Goal: Transaction & Acquisition: Purchase product/service

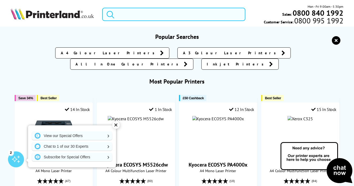
click at [138, 17] on input "search" at bounding box center [173, 14] width 143 height 13
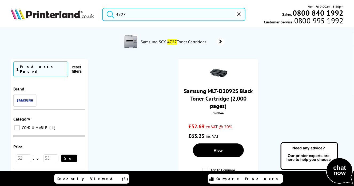
click at [116, 15] on input "4727" at bounding box center [173, 14] width 143 height 13
type input "4727"
click at [238, 15] on icon "reset" at bounding box center [239, 14] width 4 height 4
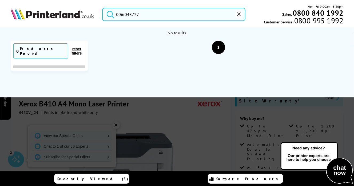
click at [102, 8] on button "submit" at bounding box center [108, 14] width 13 height 12
click at [142, 17] on input "006r048727" at bounding box center [173, 14] width 143 height 13
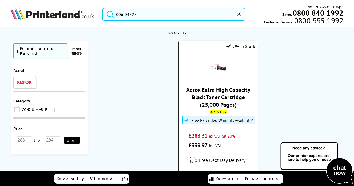
type input "006r04727"
click at [226, 95] on link "Xerox Extra High Capacity Black Toner Cartridge (25,000 Pages)" at bounding box center [218, 97] width 64 height 22
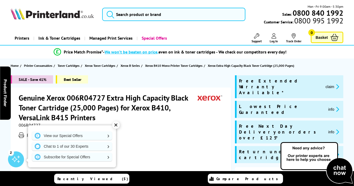
click at [257, 180] on span "Compare Products" at bounding box center [248, 179] width 64 height 5
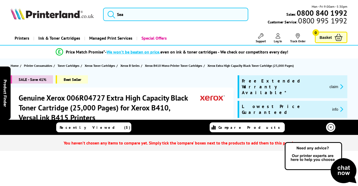
click at [332, 127] on icon at bounding box center [331, 127] width 6 height 6
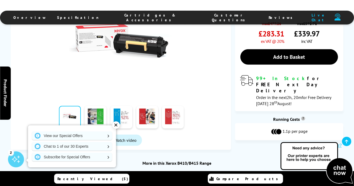
scroll to position [160, 0]
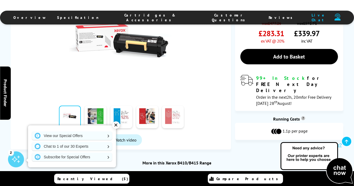
click at [166, 112] on link at bounding box center [173, 117] width 22 height 23
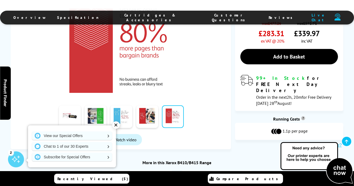
click at [126, 110] on link at bounding box center [121, 117] width 22 height 23
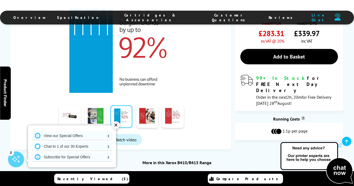
scroll to position [53, 0]
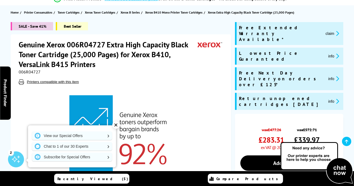
click at [191, 25] on div "SALE - Save 41% Best Seller" at bounding box center [121, 28] width 220 height 12
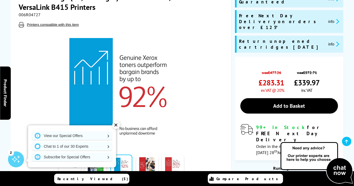
scroll to position [160, 0]
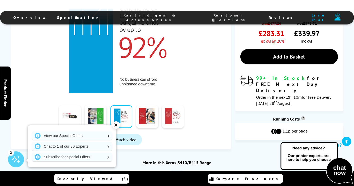
click at [115, 125] on div "✕" at bounding box center [115, 125] width 7 height 7
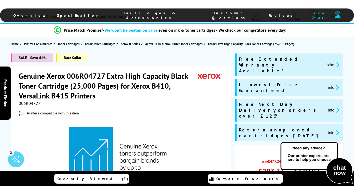
scroll to position [0, 0]
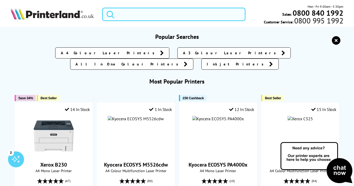
click at [166, 14] on input "search" at bounding box center [173, 14] width 143 height 13
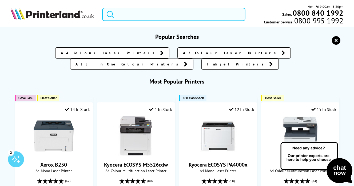
paste input "4RA88F#B19"
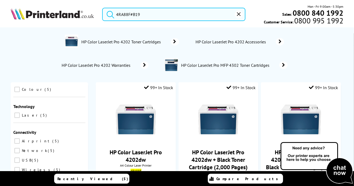
type input "4RA88F#B19"
click at [146, 43] on span "HP Color LaserJet Pro 4202 Toner Cartridges" at bounding box center [122, 41] width 82 height 5
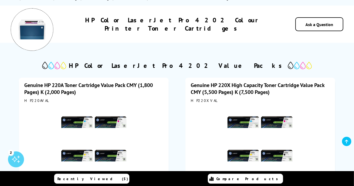
scroll to position [107, 0]
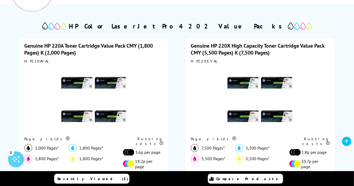
click at [241, 50] on link "Genuine HP 220X High Capacity Toner Cartridge Value Pack CMY (5,500 Pages) K (7…" at bounding box center [257, 49] width 133 height 14
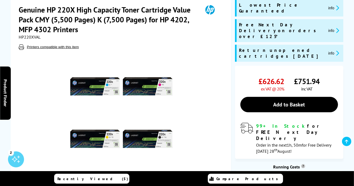
scroll to position [27, 0]
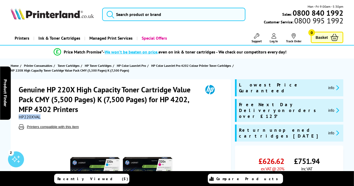
drag, startPoint x: 43, startPoint y: 116, endPoint x: 16, endPoint y: 115, distance: 27.0
click at [16, 115] on div "Genuine HP 220X High Capacity Toner Cartridge Value Pack CMY (5,500 Pages) K (7…" at bounding box center [121, 182] width 220 height 207
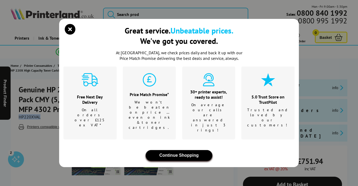
drag, startPoint x: 24, startPoint y: 116, endPoint x: 195, endPoint y: 145, distance: 173.3
click at [195, 150] on button "Continue Shopping" at bounding box center [179, 155] width 67 height 11
drag, startPoint x: 35, startPoint y: 113, endPoint x: 23, endPoint y: 120, distance: 14.0
click at [21, 120] on div "Great service. Unbeatable prices. We've got you covered. At Printerland, we che…" at bounding box center [179, 93] width 358 height 186
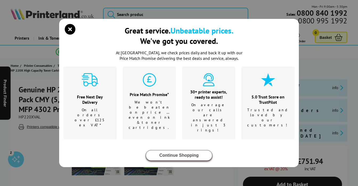
click at [185, 150] on button "Continue Shopping" at bounding box center [179, 155] width 67 height 11
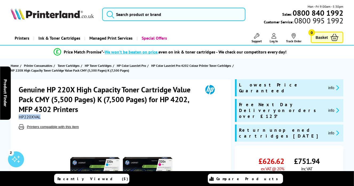
drag, startPoint x: 44, startPoint y: 118, endPoint x: 18, endPoint y: 117, distance: 25.6
click at [18, 117] on div "Genuine HP 220X High Capacity Toner Cartridge Value Pack CMY (5,500 Pages) K (7…" at bounding box center [121, 182] width 220 height 207
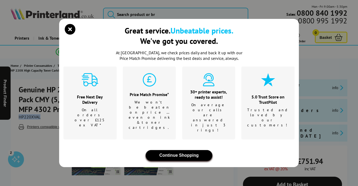
drag, startPoint x: 19, startPoint y: 117, endPoint x: 167, endPoint y: 148, distance: 151.9
click at [167, 150] on button "Continue Shopping" at bounding box center [179, 155] width 67 height 11
drag, startPoint x: 33, startPoint y: 117, endPoint x: 21, endPoint y: 121, distance: 12.1
click at [21, 121] on div "Great service. Unbeatable prices. We've got you covered. At Printerland, we che…" at bounding box center [179, 93] width 358 height 186
drag, startPoint x: 27, startPoint y: 114, endPoint x: 158, endPoint y: 25, distance: 158.4
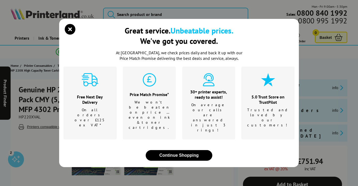
click at [158, 25] on div "Great service. Unbeatable prices. We've got you covered. At Printerland, we che…" at bounding box center [179, 93] width 358 height 186
click at [72, 35] on icon "close modal" at bounding box center [70, 29] width 11 height 11
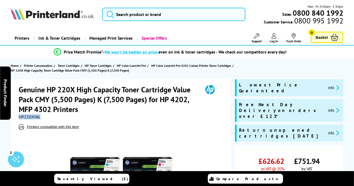
drag, startPoint x: 46, startPoint y: 116, endPoint x: 17, endPoint y: 117, distance: 28.3
click at [17, 117] on div "Genuine HP 220X High Capacity Toner Cartridge Value Pack CMY (5,500 Pages) K (7…" at bounding box center [121, 182] width 220 height 207
copy span "HP220XVAL"
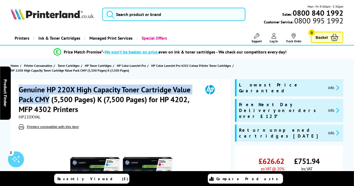
drag, startPoint x: 20, startPoint y: 87, endPoint x: 50, endPoint y: 99, distance: 32.4
click at [50, 99] on h1 "Genuine HP 220X High Capacity Toner Cartridge Value Pack CMY (5,500 Pages) K (7…" at bounding box center [108, 100] width 179 height 30
copy h1 "Genuine HP 220X High Capacity Toner Cartridge Value Pack CMY"
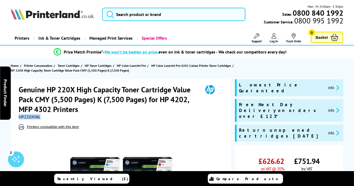
drag, startPoint x: 43, startPoint y: 118, endPoint x: 17, endPoint y: 119, distance: 25.9
click at [17, 119] on div "Genuine HP 220X High Capacity Toner Cartridge Value Pack CMY (5,500 Pages) K (7…" at bounding box center [121, 182] width 220 height 207
copy span "HP220XVAL"
click at [131, 18] on input "search" at bounding box center [173, 14] width 143 height 13
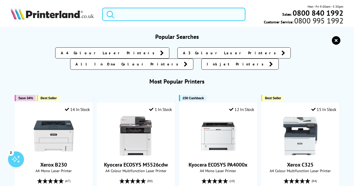
paste input "W2202X"
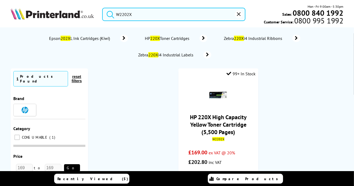
click at [102, 8] on button "submit" at bounding box center [108, 14] width 13 height 12
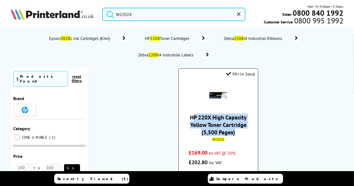
drag, startPoint x: 237, startPoint y: 133, endPoint x: 193, endPoint y: 117, distance: 46.7
click at [193, 117] on span "HP 220X High Capacity Yellow Toner Cartridge (5,500 Pages)" at bounding box center [218, 125] width 71 height 22
drag, startPoint x: 188, startPoint y: 116, endPoint x: 243, endPoint y: 134, distance: 58.5
click at [243, 134] on span "HP 220X High Capacity Yellow Toner Cartridge (5,500 Pages)" at bounding box center [218, 125] width 71 height 22
copy link "HP 220X High Capacity Yellow Toner Cartridge (5,500 Pages)"
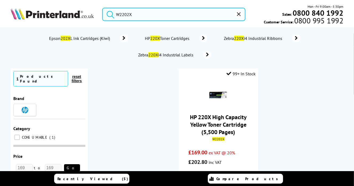
click at [174, 19] on input "W2202X" at bounding box center [173, 14] width 143 height 13
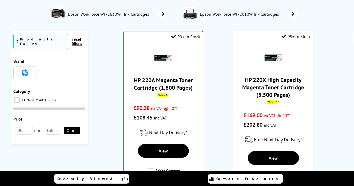
scroll to position [53, 0]
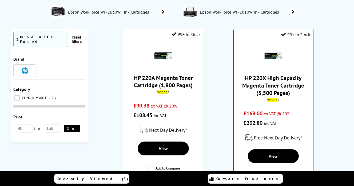
type input "W2203"
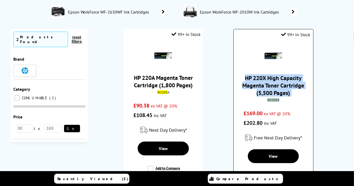
drag, startPoint x: 300, startPoint y: 100, endPoint x: 242, endPoint y: 72, distance: 64.1
click at [242, 72] on div "HP 220X High Capacity Magenta Toner Cartridge (5,500 Pages) W2203 X £169.00 ex …" at bounding box center [273, 84] width 74 height 87
copy div "HP 220X High Capacity Magenta Toner Cartridge (5,500 Pages) W2203 X"
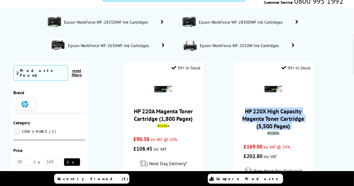
scroll to position [0, 0]
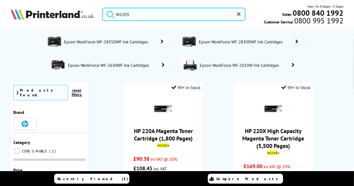
click at [246, 14] on div "Mon - Fri 9:00am - 5:30pm Sales: 0800 840 1992 Customer Service: 0800 995 1992" at bounding box center [294, 14] width 98 height 21
click at [239, 15] on icon "reset" at bounding box center [239, 14] width 4 height 4
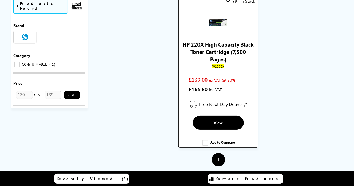
scroll to position [53, 0]
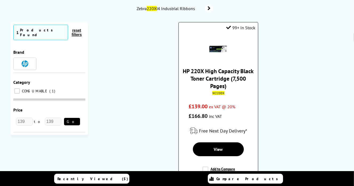
type input "W2200X"
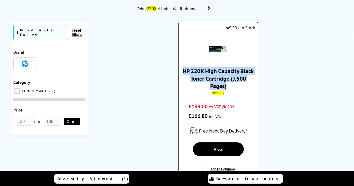
drag, startPoint x: 233, startPoint y: 89, endPoint x: 183, endPoint y: 72, distance: 52.7
click at [183, 72] on span "HP 220X High Capacity Black Toner Cartridge (7,500 Pages)" at bounding box center [218, 78] width 71 height 22
copy link "HP 220X High Capacity Black Toner Cartridge (7,500 Pages)"
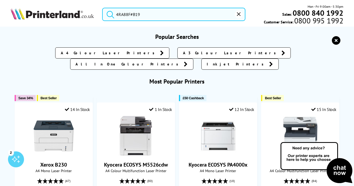
drag, startPoint x: 159, startPoint y: 18, endPoint x: 85, endPoint y: 10, distance: 74.0
click at [85, 10] on div "4RA88F#B19 Mon - Fri 9:00am - 5:30pm Sales: 0800 840 1992 Customer Service: 080…" at bounding box center [177, 15] width 354 height 23
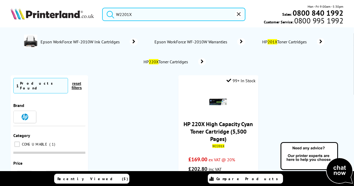
scroll to position [53, 0]
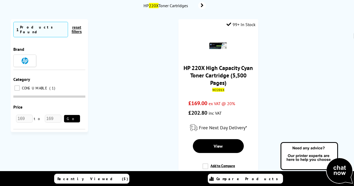
scroll to position [80, 0]
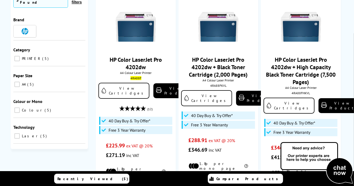
scroll to position [27, 0]
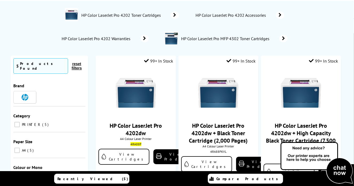
type input "W2201X"
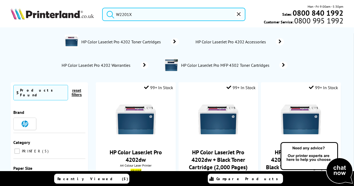
scroll to position [0, 0]
click at [102, 8] on button "submit" at bounding box center [108, 14] width 13 height 12
click at [179, 17] on input "W2201X" at bounding box center [173, 14] width 143 height 13
click at [235, 14] on button "reset" at bounding box center [238, 14] width 8 height 8
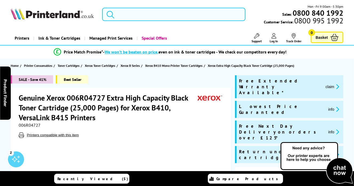
paste input "Genuine HP 220X High Capacity Toner Cartridge Value Pack CMY"
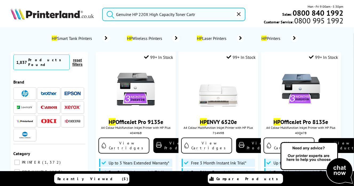
type input "Genuine HP 220X High Capacity Toner Cartr"
click at [241, 17] on button "reset" at bounding box center [238, 14] width 8 height 8
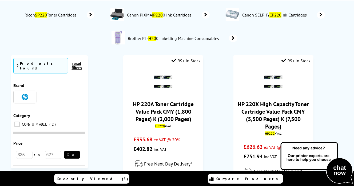
scroll to position [27, 0]
type input "HP220"
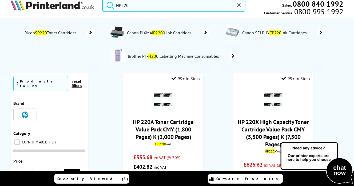
scroll to position [0, 0]
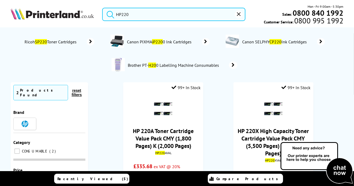
click at [234, 15] on button "reset" at bounding box center [238, 14] width 8 height 8
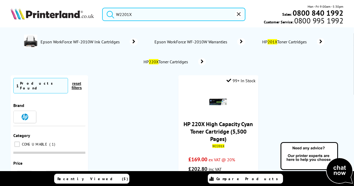
type input "W2201X"
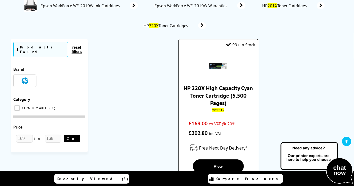
scroll to position [27, 0]
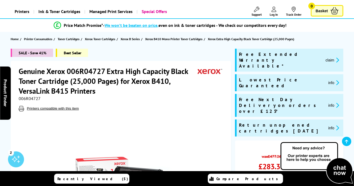
scroll to position [53, 0]
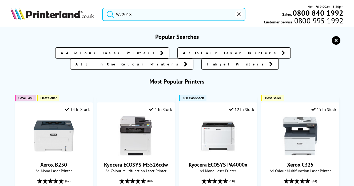
click at [240, 14] on icon "reset" at bounding box center [239, 14] width 4 height 4
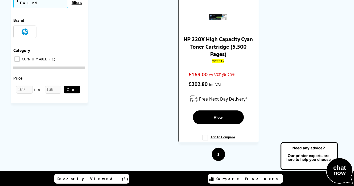
scroll to position [53, 0]
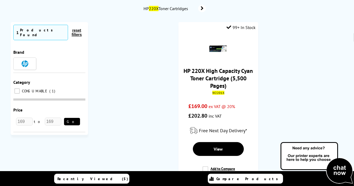
type input "W2201X"
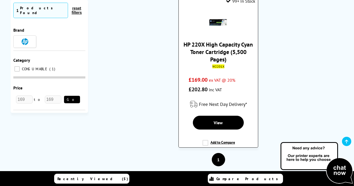
scroll to position [27, 0]
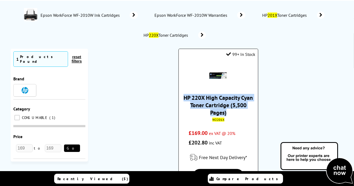
drag, startPoint x: 187, startPoint y: 99, endPoint x: 236, endPoint y: 115, distance: 52.0
click at [236, 115] on span "HP 220X High Capacity Cyan Toner Cartridge (5,500 Pages)" at bounding box center [218, 105] width 71 height 22
drag, startPoint x: 213, startPoint y: 100, endPoint x: 201, endPoint y: 97, distance: 13.1
copy link "HP 220X High Capacity Cyan Toner Cartridge (5,500 Pages)"
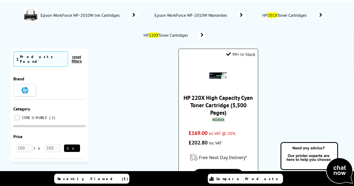
drag, startPoint x: 229, startPoint y: 120, endPoint x: 211, endPoint y: 121, distance: 18.4
click at [211, 121] on div "W2201X" at bounding box center [218, 120] width 71 height 4
copy mark "W2201X"
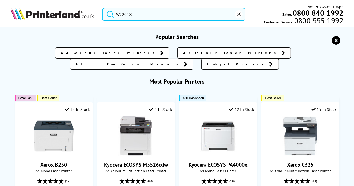
click at [28, 10] on div "W2201X Mon - Fri 9:00am - 5:30pm Sales: 0800 840 1992 Customer Service: 0800 99…" at bounding box center [177, 15] width 354 height 23
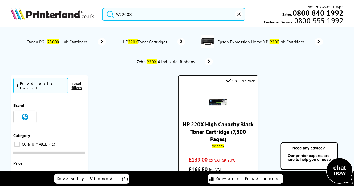
type input "W2200X"
click at [227, 138] on span "HP 220X High Capacity Black Toner Cartridge (7,500 Pages)" at bounding box center [218, 132] width 71 height 22
click at [220, 131] on link "HP 220X High Capacity Black Toner Cartridge (7,500 Pages)" at bounding box center [218, 132] width 71 height 22
